Goal: Find specific page/section: Find specific page/section

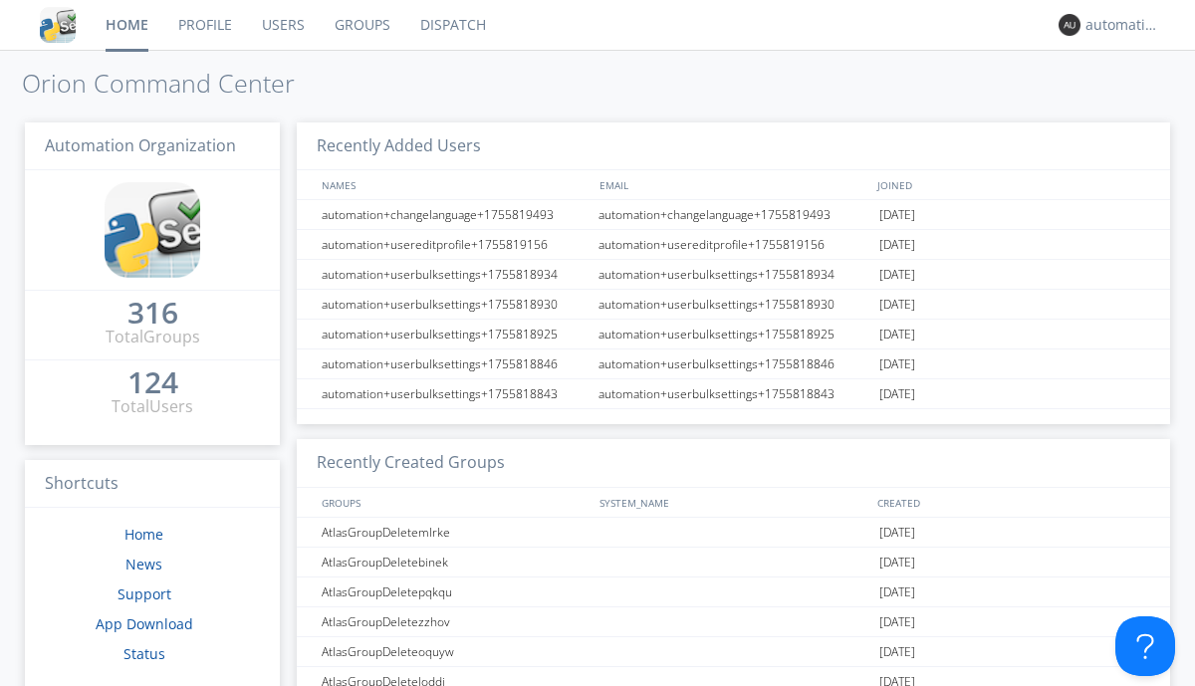
click at [451, 25] on link "Dispatch" at bounding box center [453, 25] width 96 height 50
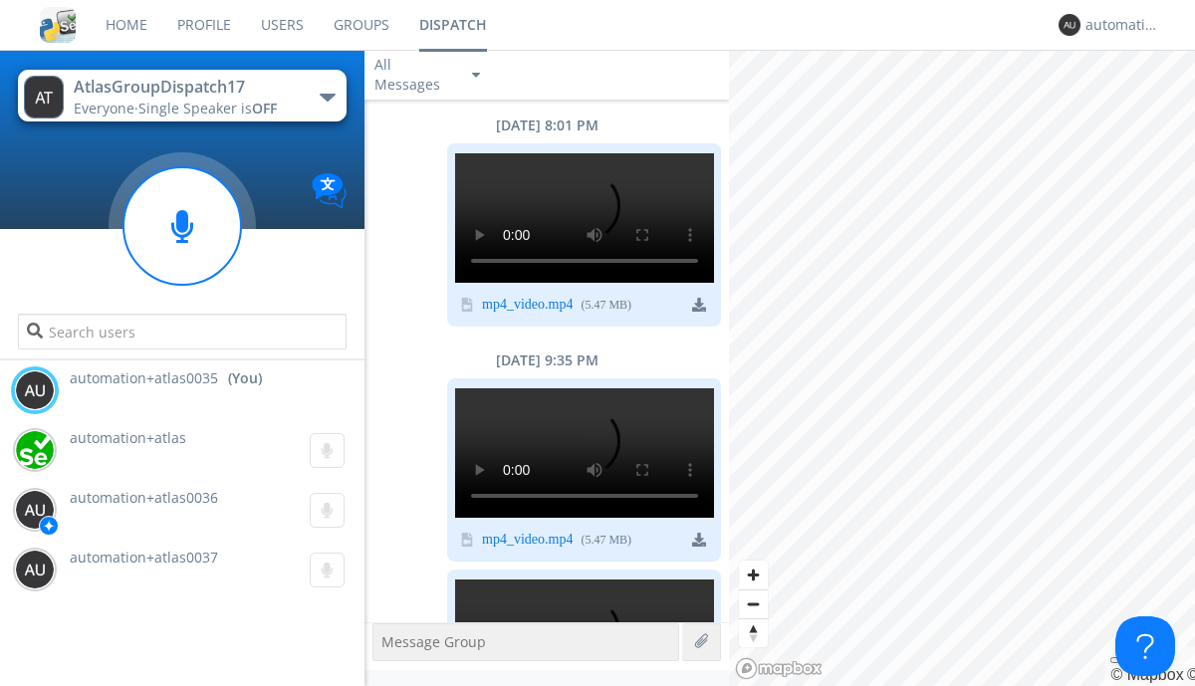
scroll to position [248, 0]
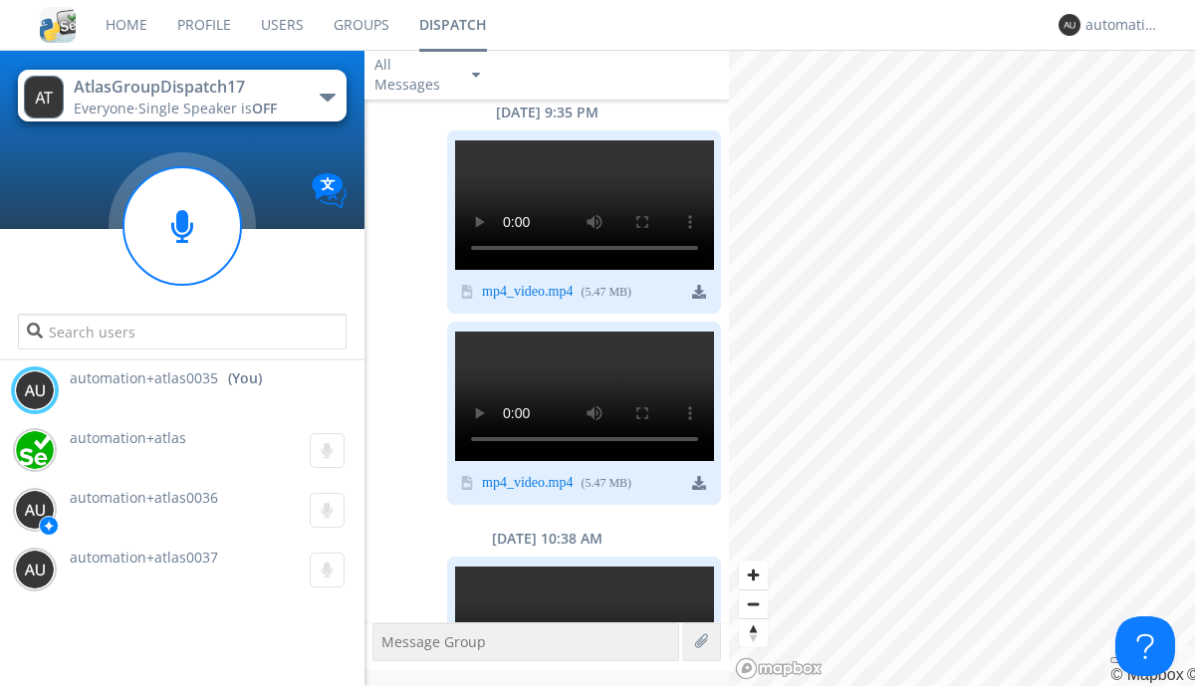
click at [327, 97] on div "button" at bounding box center [328, 98] width 16 height 8
click at [0, 0] on span "AtlasGroupDispatch16" at bounding box center [0, 0] width 0 height 0
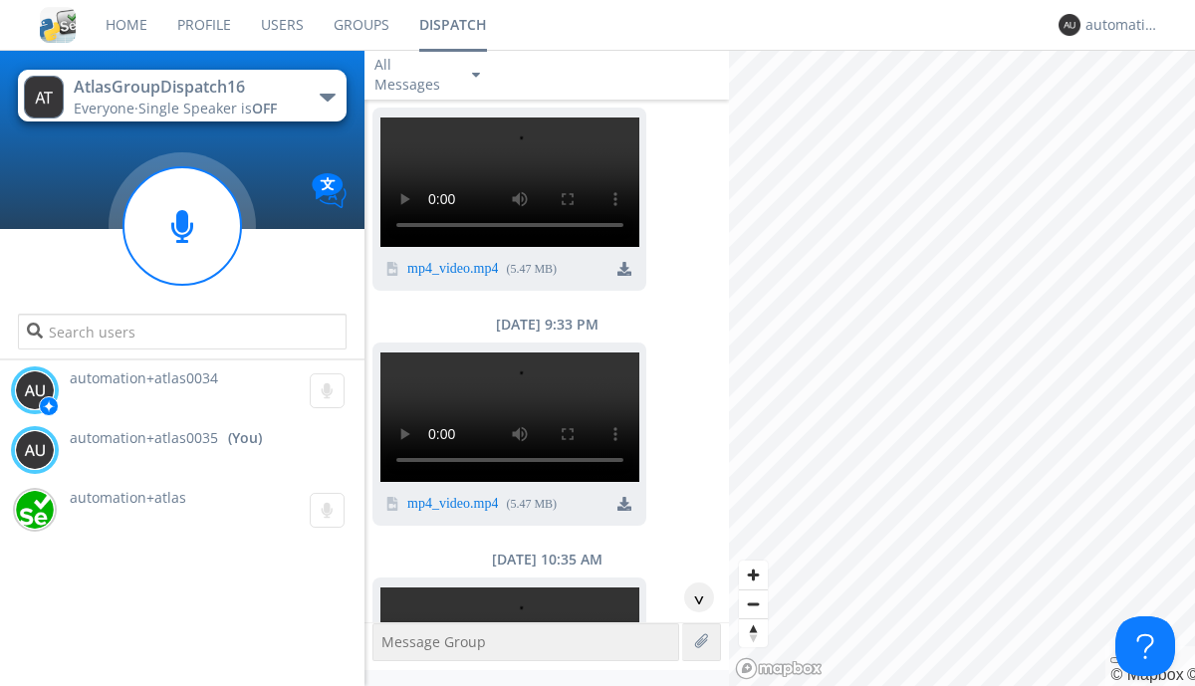
scroll to position [310, 0]
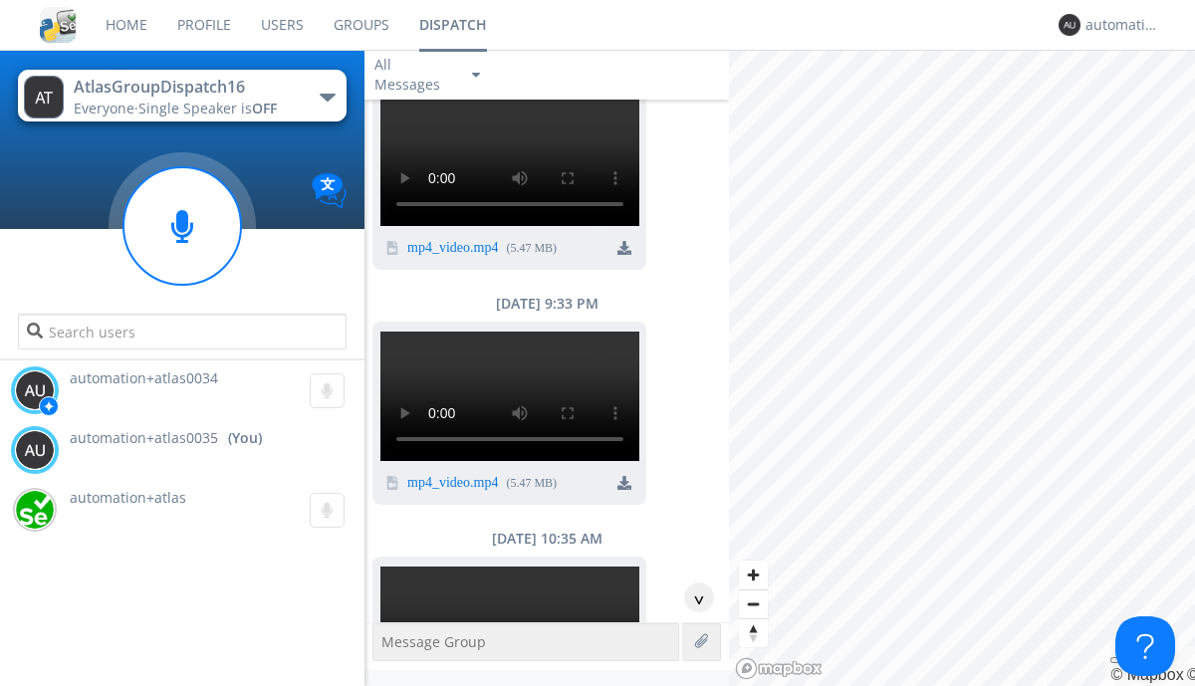
click at [691, 598] on div "^" at bounding box center [699, 598] width 30 height 30
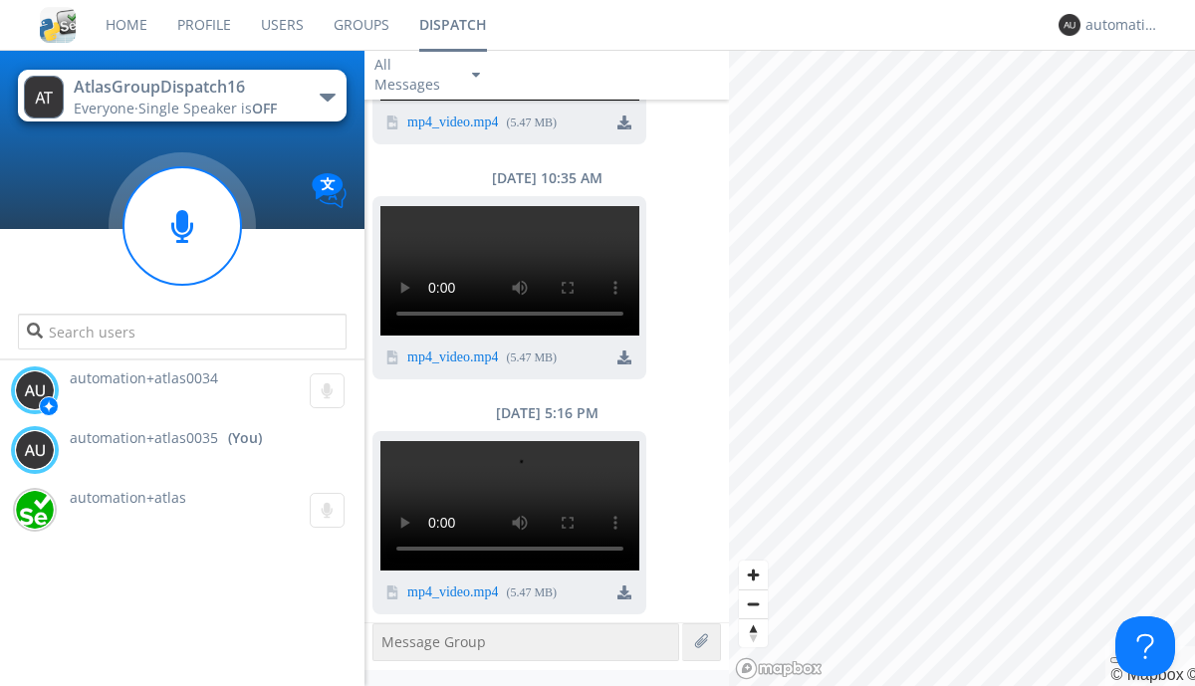
scroll to position [2322, 0]
click at [1118, 25] on div "automation+atlas0035" at bounding box center [1123, 25] width 75 height 20
